Goal: Task Accomplishment & Management: Complete application form

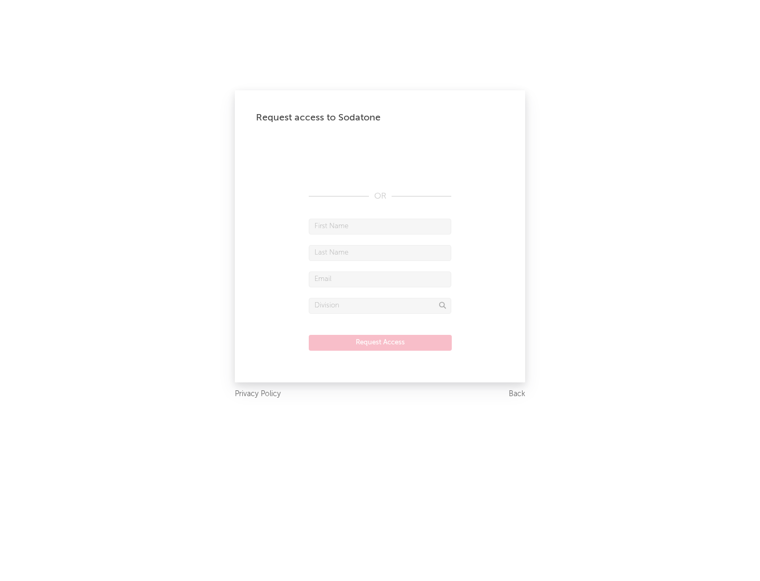
click at [380, 226] on input "text" at bounding box center [380, 226] width 142 height 16
type input "[PERSON_NAME]"
click at [380, 252] on input "text" at bounding box center [380, 253] width 142 height 16
type input "[PERSON_NAME]"
click at [380, 279] on input "text" at bounding box center [380, 279] width 142 height 16
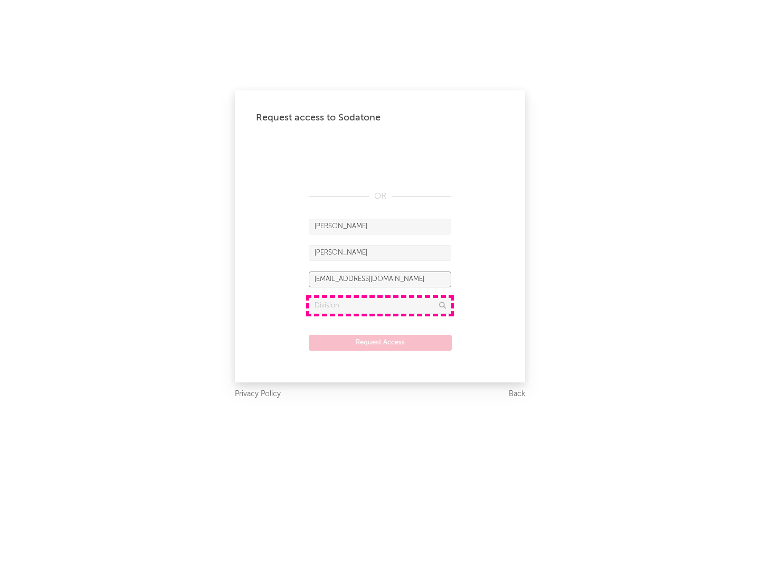
type input "[EMAIL_ADDRESS][DOMAIN_NAME]"
click at [380, 305] on input "text" at bounding box center [380, 306] width 142 height 16
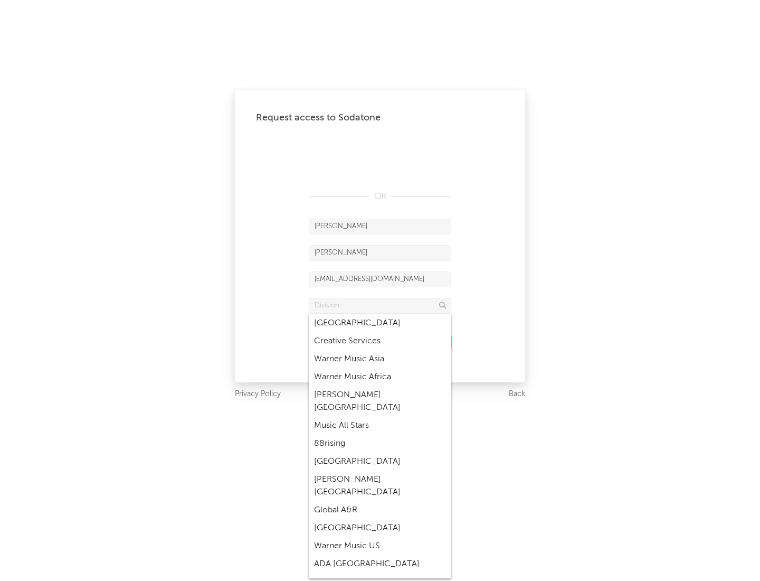
click at [380, 416] on div "Music All Stars" at bounding box center [380, 425] width 142 height 18
type input "Music All Stars"
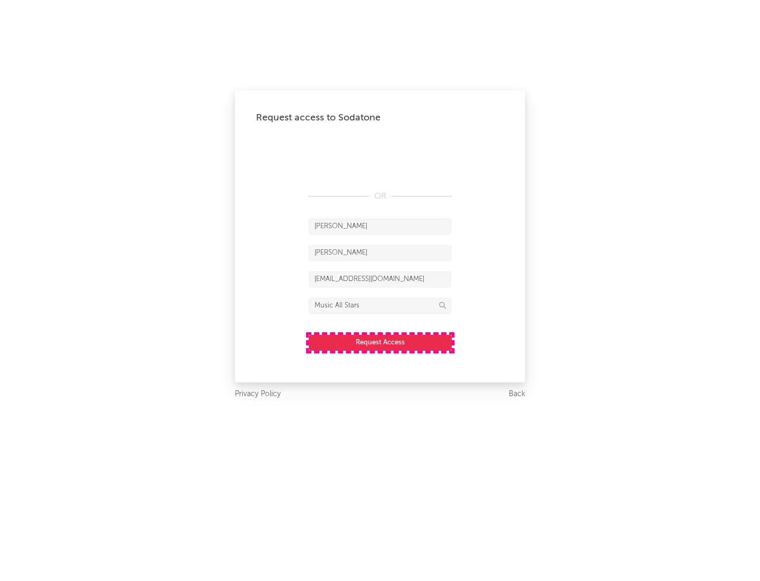
click at [380, 342] on button "Request Access" at bounding box center [380, 343] width 143 height 16
